Goal: Task Accomplishment & Management: Complete application form

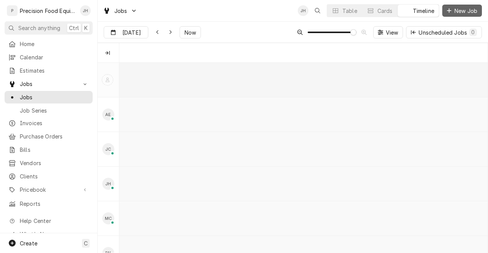
click at [460, 10] on span "New Job" at bounding box center [466, 11] width 26 height 8
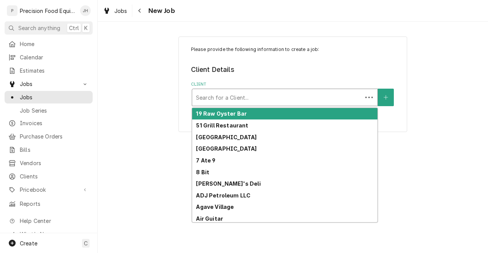
click at [324, 104] on div "Client" at bounding box center [277, 98] width 162 height 14
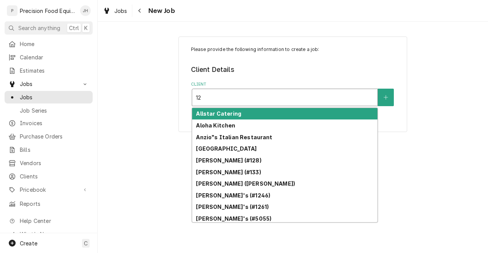
type input "126"
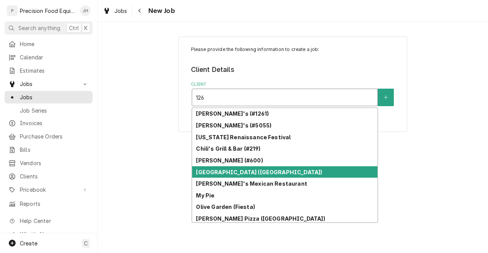
click at [330, 174] on div "[GEOGRAPHIC_DATA] ([GEOGRAPHIC_DATA])" at bounding box center [284, 173] width 185 height 12
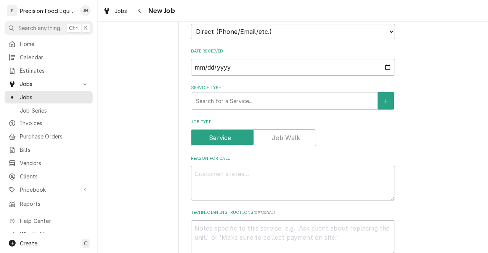
scroll to position [188, 0]
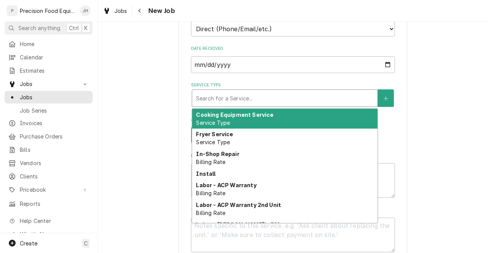
click at [338, 95] on div "Service Type" at bounding box center [285, 98] width 178 height 14
type textarea "x"
type input "M"
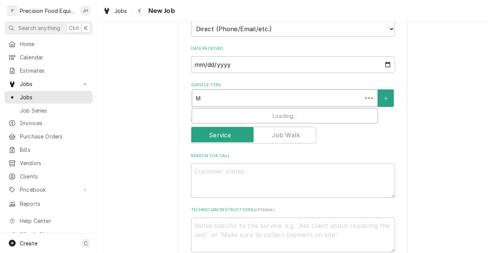
type textarea "x"
type input "MI"
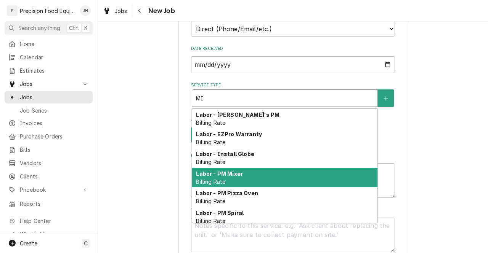
scroll to position [82, 0]
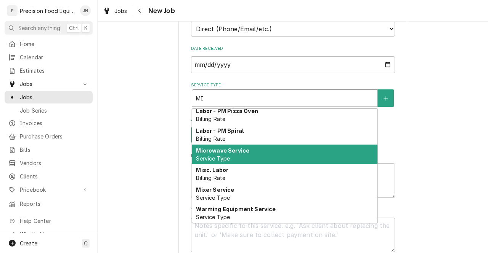
click at [310, 156] on div "Microwave Service Service Type" at bounding box center [284, 155] width 185 height 20
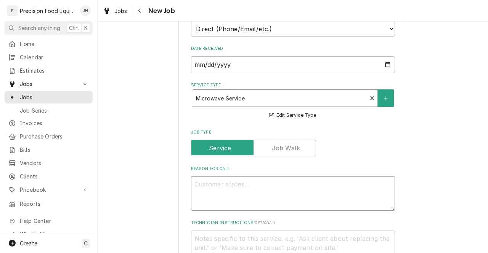
click at [307, 179] on textarea "Reason For Call" at bounding box center [293, 193] width 204 height 35
type textarea "x"
type textarea "M"
type textarea "x"
type textarea "MI"
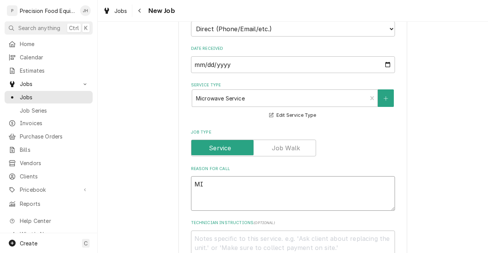
type textarea "x"
type textarea "MIC"
type textarea "x"
type textarea "MICR"
type textarea "x"
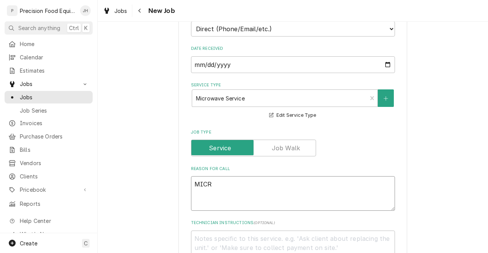
type textarea "MICRO"
type textarea "x"
type textarea "MICROW"
type textarea "x"
type textarea "MICRO"
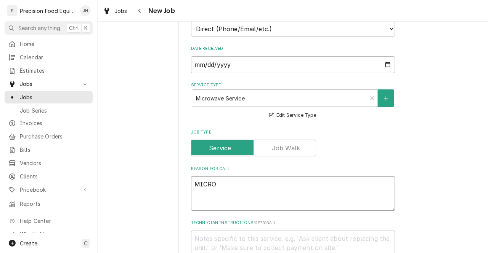
type textarea "x"
type textarea "MICR"
type textarea "x"
type textarea "MIC"
type textarea "x"
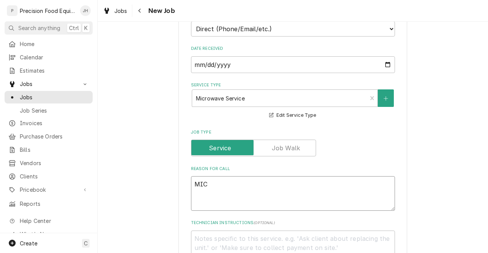
type textarea "MI"
type textarea "x"
type textarea "M"
type textarea "x"
type textarea "MI"
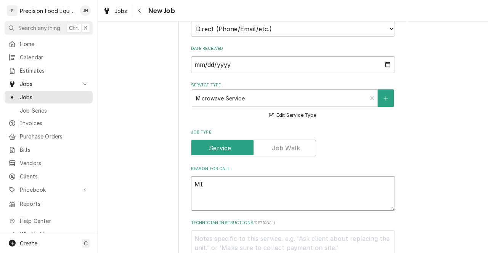
type textarea "x"
type textarea "MIC"
type textarea "x"
type textarea "MICR"
type textarea "x"
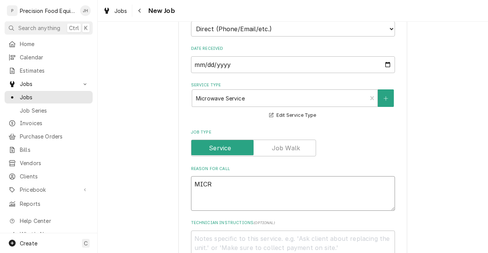
type textarea "MIC"
type textarea "x"
type textarea "MI"
type textarea "x"
type textarea "M"
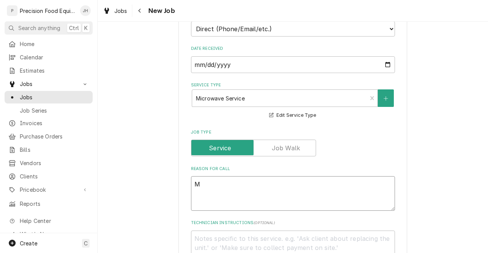
type textarea "x"
type textarea "Mi"
type textarea "x"
type textarea "Mic"
type textarea "x"
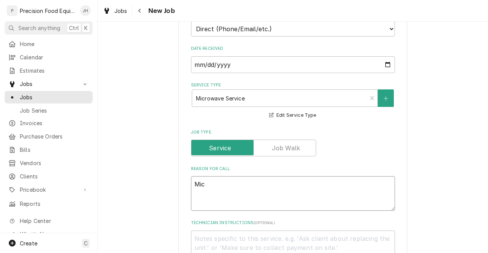
type textarea "Micr"
type textarea "x"
type textarea "Micro"
type textarea "x"
type textarea "Microw"
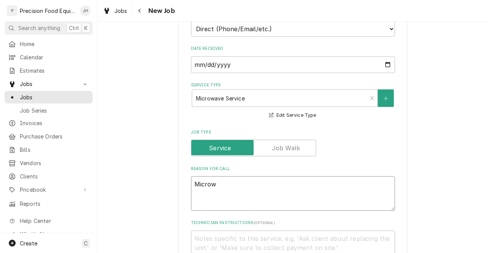
type textarea "x"
type textarea "Microwa"
type textarea "x"
type textarea "Microwav"
type textarea "x"
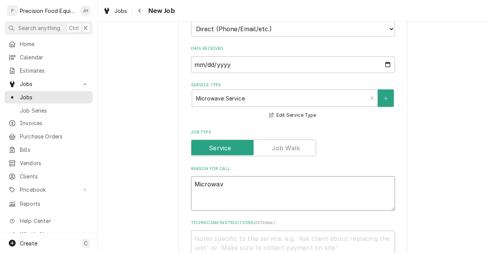
type textarea "Microwave"
type textarea "x"
type textarea "Microwave"
type textarea "x"
type textarea "Microwave n"
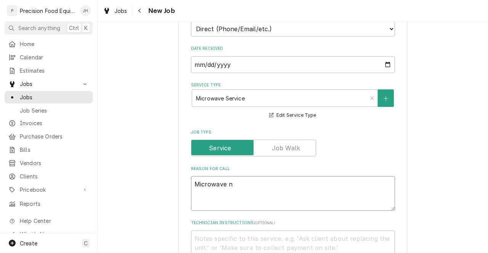
type textarea "x"
type textarea "Microwave not"
type textarea "x"
type textarea "Microwave not"
type textarea "x"
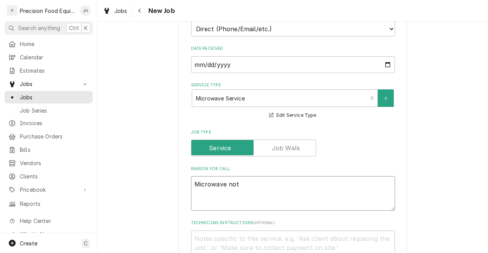
type textarea "Microwave not h"
type textarea "x"
type textarea "Microwave not hea"
type textarea "x"
type textarea "Microwave not heat"
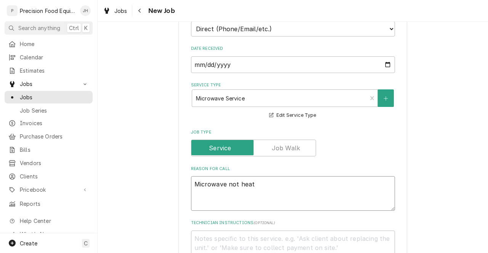
type textarea "x"
type textarea "Microwave not heati"
type textarea "x"
type textarea "Microwave not heatin"
type textarea "x"
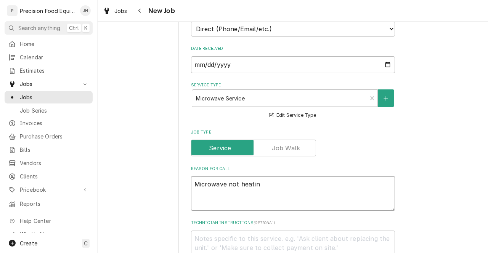
type textarea "Microwave not heating"
type textarea "x"
type textarea "Microwave not heating."
type textarea "x"
type textarea "Microwave not heating."
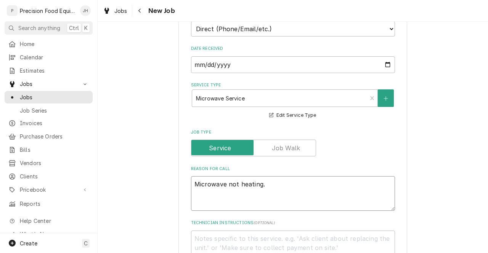
type textarea "x"
type textarea "Microwave not heating. C"
type textarea "x"
type textarea "Microwave not heating. Cu"
type textarea "x"
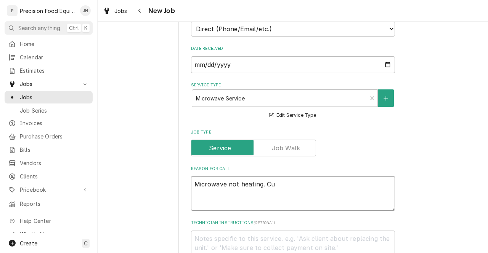
type textarea "Microwave not heating. Cus"
type textarea "x"
type textarea "Microwave not heating. Cust"
type textarea "x"
type textarea "Microwave not heating. Custom"
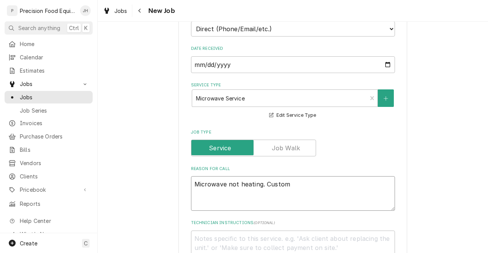
type textarea "x"
type textarea "Microwave not heating. Customer"
type textarea "x"
type textarea "Microwave not heating. Customer"
type textarea "x"
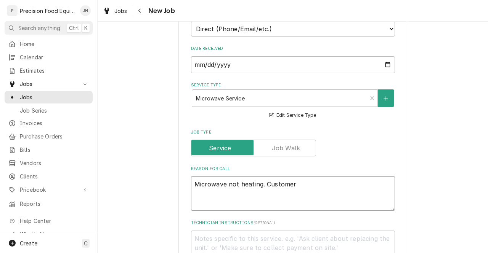
type textarea "Microwave not heating. Customer s"
type textarea "x"
type textarea "Microwave not heating. Customer sai"
type textarea "x"
type textarea "Microwave not heating. Customer said"
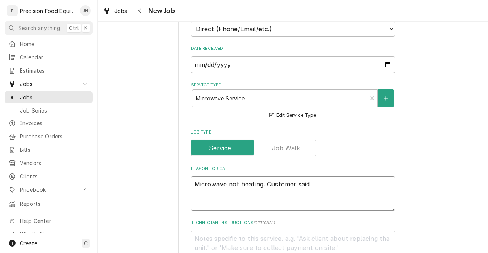
type textarea "x"
type textarea "Microwave not heating. Customer said"
type textarea "x"
type textarea "Microwave not heating. Customer said we"
type textarea "x"
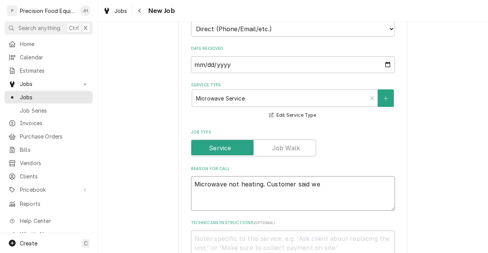
type textarea "Microwave not heating. Customer said we"
type textarea "x"
type textarea "Microwave not heating. Customer said we c"
type textarea "x"
type textarea "Microwave not heating. Customer said we co"
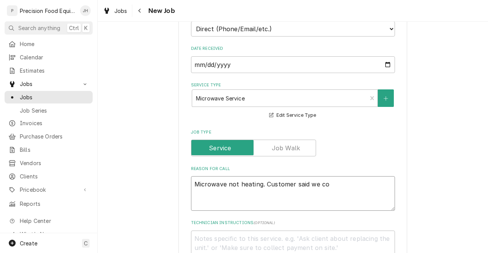
type textarea "x"
type textarea "Microwave not heating. Customer said we cou"
type textarea "x"
type textarea "Microwave not heating. Customer said we could"
type textarea "x"
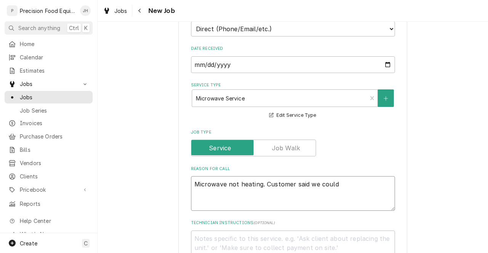
type textarea "Microwave not heating. Customer said we could"
type textarea "x"
type textarea "Microwave not heating. Customer said we could c"
type textarea "x"
type textarea "Microwave not heating. Customer said we could co"
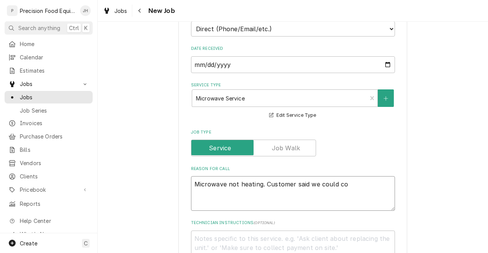
type textarea "x"
type textarea "Microwave not heating. Customer said we could com"
type textarea "x"
type textarea "Microwave not heating. Customer said we could come"
type textarea "x"
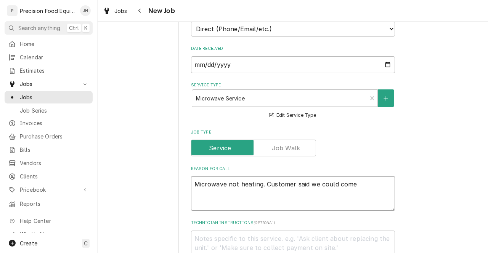
type textarea "Microwave not heating. Customer said we could come o"
type textarea "x"
type textarea "Microwave not heating. Customer said we could come ou"
type textarea "x"
type textarea "Microwave not heating. Customer said we could come out"
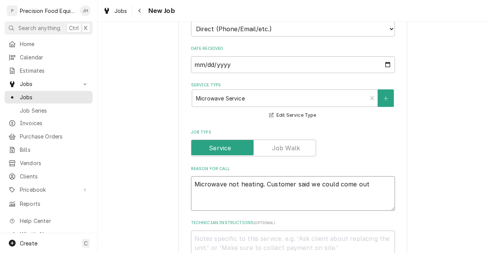
type textarea "x"
type textarea "Microwave not heating. Customer said we could come out"
type textarea "x"
type textarea "Microwave not heating. Customer said we could come out a"
type textarea "x"
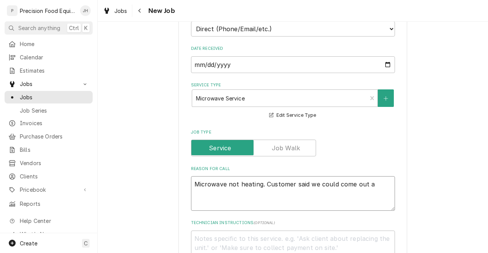
type textarea "Microwave not heating. Customer said we could come out an"
type textarea "x"
type textarea "Microwave not heating. Customer said we could come out any"
type textarea "x"
type textarea "Microwave not heating. Customer said we could come out any"
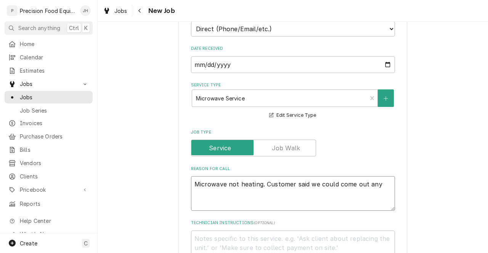
type textarea "x"
type textarea "Microwave not heating. Customer said we could come out any"
type textarea "x"
type textarea "Microwave not heating. Customer said we could come out anyt"
type textarea "x"
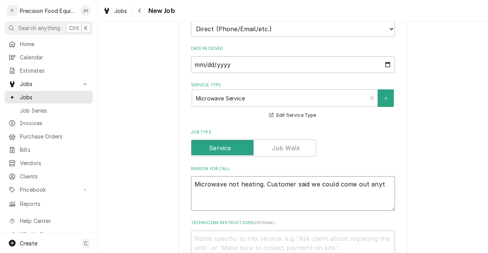
type textarea "Microwave not heating. Customer said we could come out anyti"
type textarea "x"
type textarea "Microwave not heating. Customer said we could come out anytim"
type textarea "x"
type textarea "Microwave not heating. Customer said we could come out anytime"
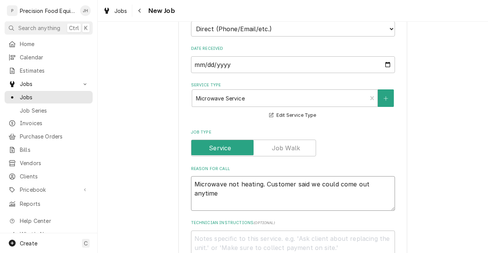
type textarea "x"
type textarea "Microwave not heating. Customer said we could come out anytime"
type textarea "x"
type textarea "Microwave not heating. Customer said we could come out anytime a"
type textarea "x"
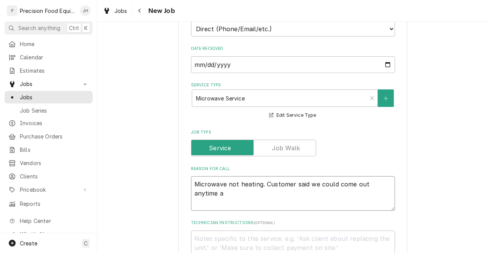
type textarea "Microwave not heating. Customer said we could come out anytime af"
type textarea "x"
type textarea "Microwave not heating. Customer said we could come out anytime aft"
type textarea "x"
type textarea "Microwave not heating. Customer said we could come out anytime afte"
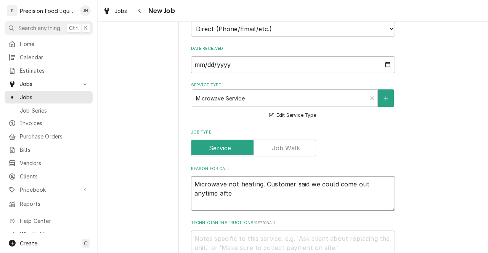
type textarea "x"
type textarea "Microwave not heating. Customer said we could come out anytime after"
type textarea "x"
type textarea "Microwave not heating. Customer said we could come out anytime after"
type textarea "x"
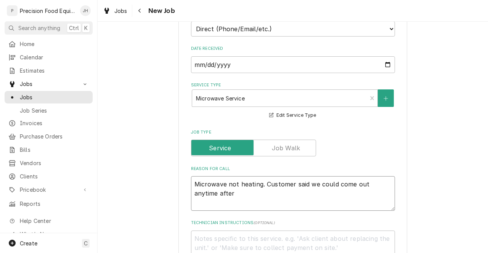
type textarea "Microwave not heating. Customer said we could come out anytime after 9"
type textarea "x"
type textarea "Microwave not heating. Customer said we could come out anytime after 9:"
type textarea "x"
type textarea "Microwave not heating. Customer said we could come out anytime after 9:3"
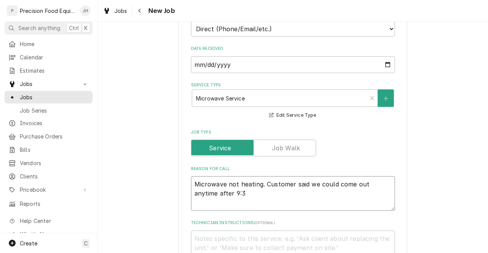
type textarea "x"
type textarea "Microwave not heating. Customer said we could come out anytime after 9:30"
type textarea "x"
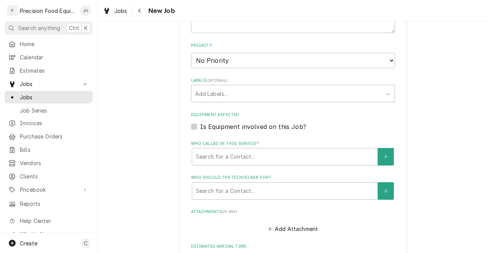
scroll to position [421, 0]
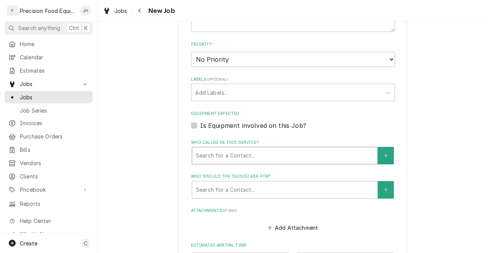
type textarea "Microwave not heating. Customer said we could come out anytime after 9:30"
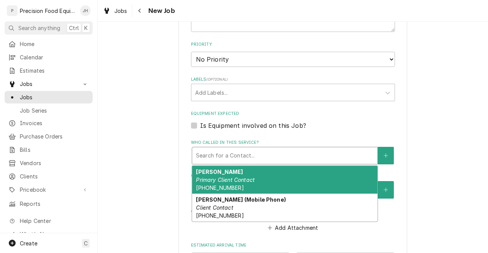
click at [296, 154] on div "Who called in this service?" at bounding box center [285, 156] width 178 height 14
click at [290, 179] on div "[PERSON_NAME] Primary Client Contact [PHONE_NUMBER]" at bounding box center [284, 180] width 185 height 28
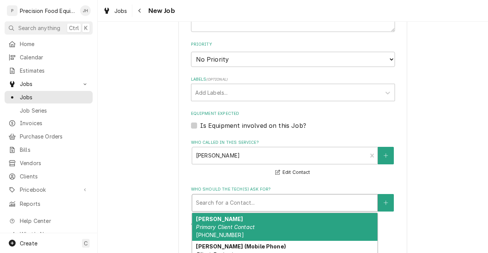
click at [290, 201] on div "Who should the tech(s) ask for?" at bounding box center [285, 203] width 178 height 14
click at [290, 215] on div "[PERSON_NAME] Primary Client Contact [PHONE_NUMBER]" at bounding box center [284, 227] width 185 height 28
type textarea "x"
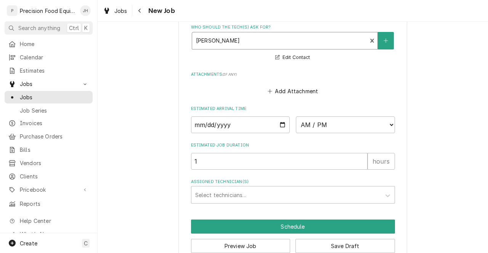
scroll to position [601, 0]
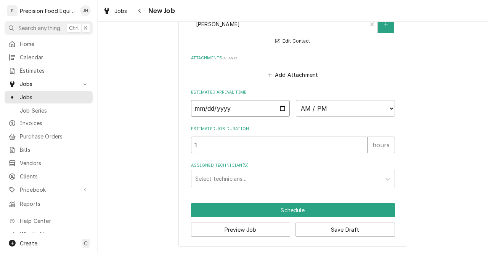
click at [280, 107] on input "Date" at bounding box center [240, 108] width 99 height 17
type input "[DATE]"
type textarea "x"
click at [344, 107] on select "AM / PM 6:00 AM 6:15 AM 6:30 AM 6:45 AM 7:00 AM 7:15 AM 7:30 AM 7:45 AM 8:00 AM…" at bounding box center [345, 108] width 99 height 17
select select "09:30:00"
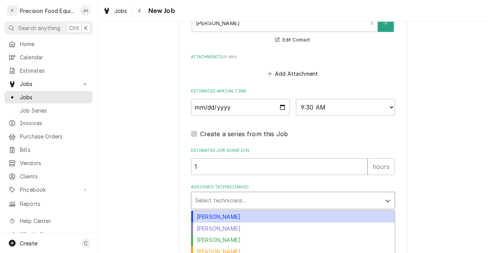
click at [311, 199] on div "Assigned Technician(s)" at bounding box center [286, 201] width 182 height 14
click at [300, 218] on div "[PERSON_NAME]" at bounding box center [292, 217] width 203 height 12
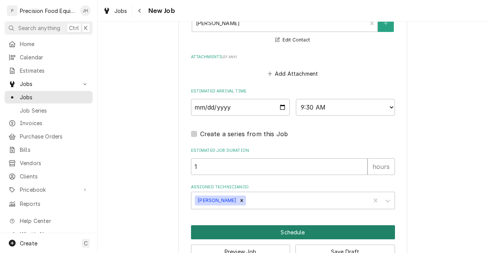
click at [311, 236] on button "Schedule" at bounding box center [293, 233] width 204 height 14
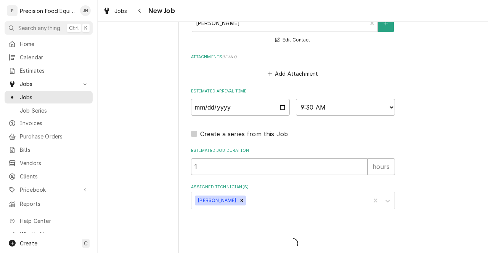
type textarea "x"
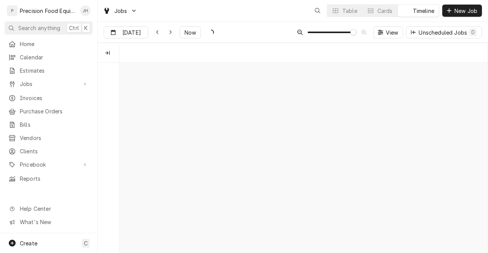
scroll to position [0, 7317]
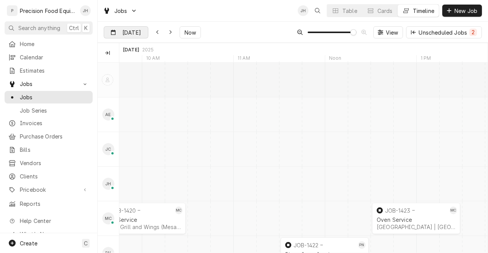
click at [137, 32] on div "Dynamic Content Wrapper" at bounding box center [142, 33] width 11 height 12
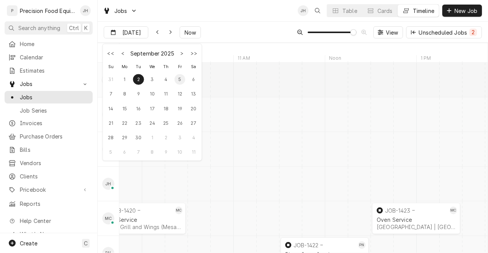
click at [181, 81] on div "5" at bounding box center [180, 79] width 11 height 11
type input "Sep 5"
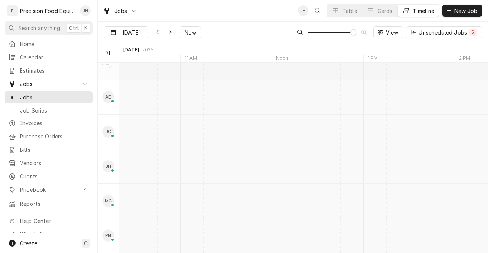
scroll to position [0, 13924]
